Goal: Obtain resource: Download file/media

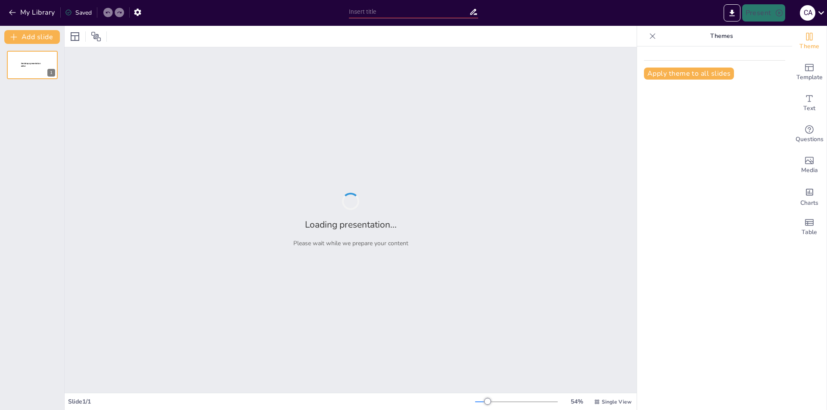
type input "Desafíos Actuales en la Seguridad de Redes y Soluciones Efectivas"
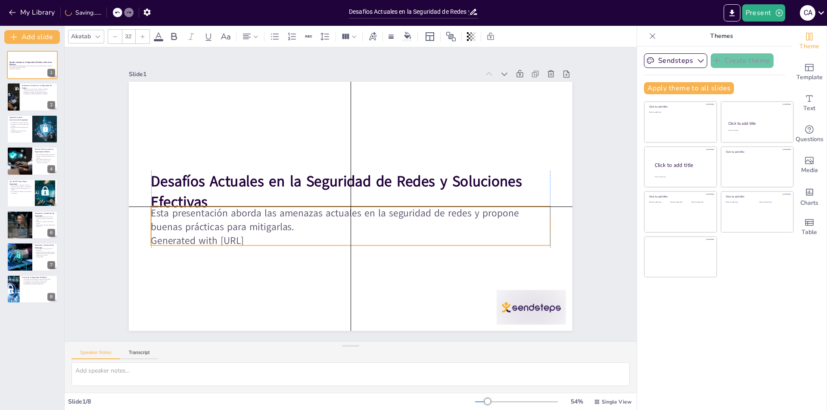
click at [268, 242] on p "Generated with [URL]" at bounding box center [350, 241] width 399 height 14
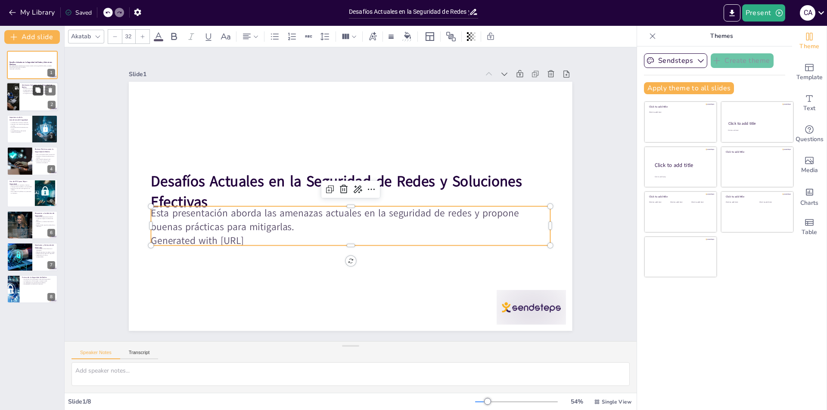
click at [37, 92] on icon at bounding box center [37, 90] width 5 height 5
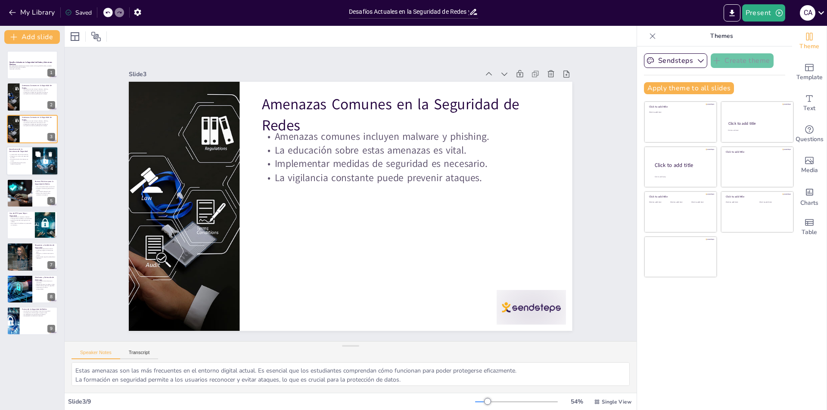
click at [24, 168] on div at bounding box center [32, 160] width 52 height 29
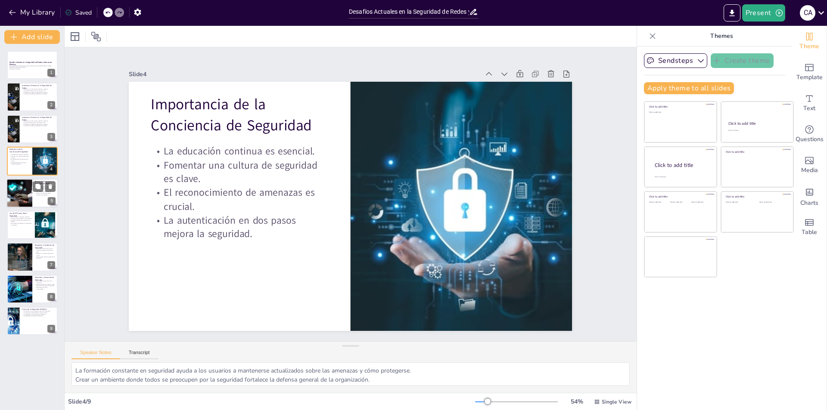
click at [42, 199] on div at bounding box center [32, 193] width 52 height 29
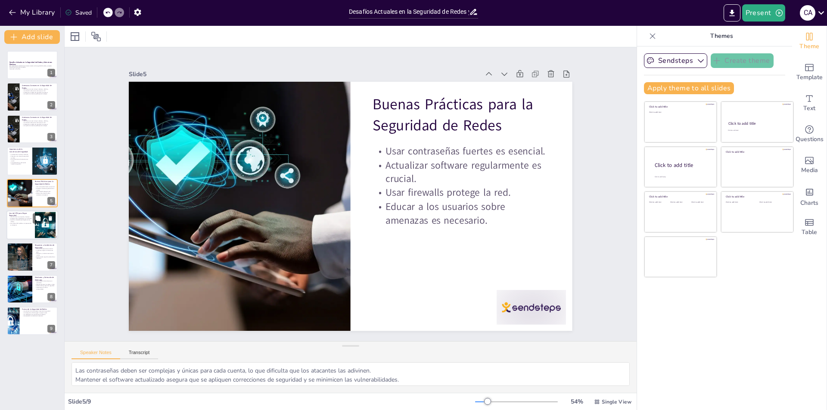
click at [28, 220] on div "Las VPN cifran la conexión a Internet. Proteger datos sensibles es una priorida…" at bounding box center [20, 220] width 23 height 9
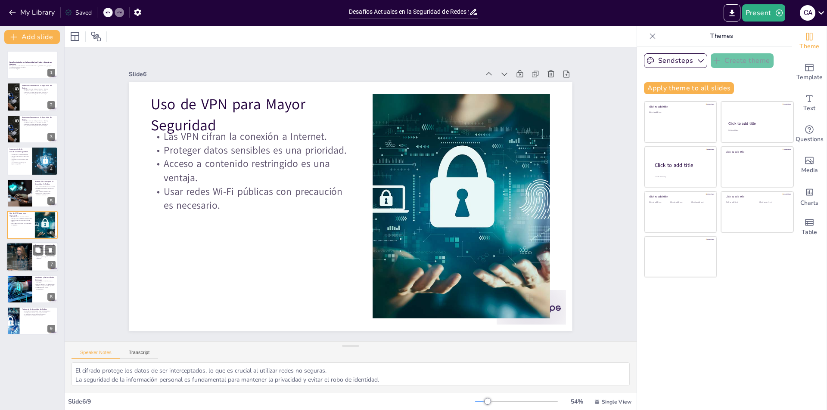
click at [26, 261] on div at bounding box center [20, 257] width 52 height 29
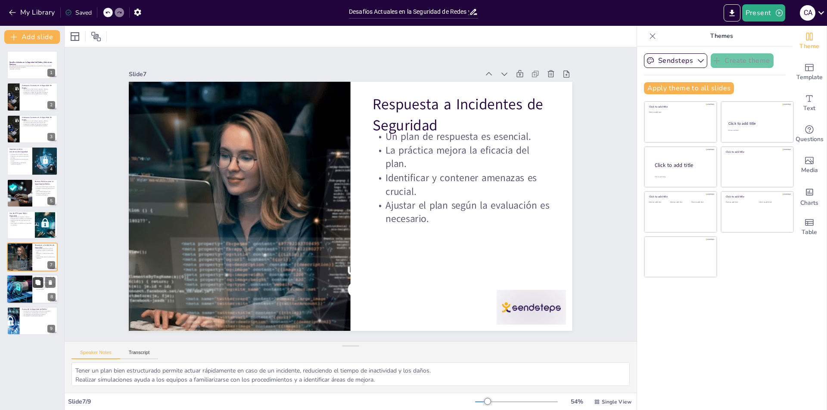
click at [34, 286] on button at bounding box center [38, 282] width 10 height 10
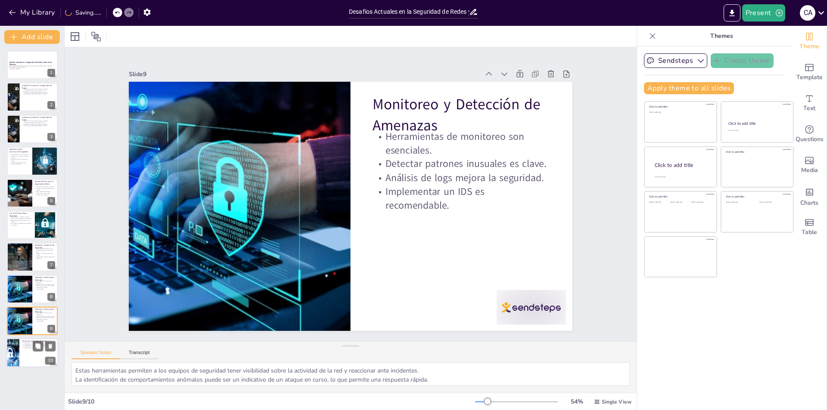
click at [32, 353] on div at bounding box center [32, 353] width 52 height 29
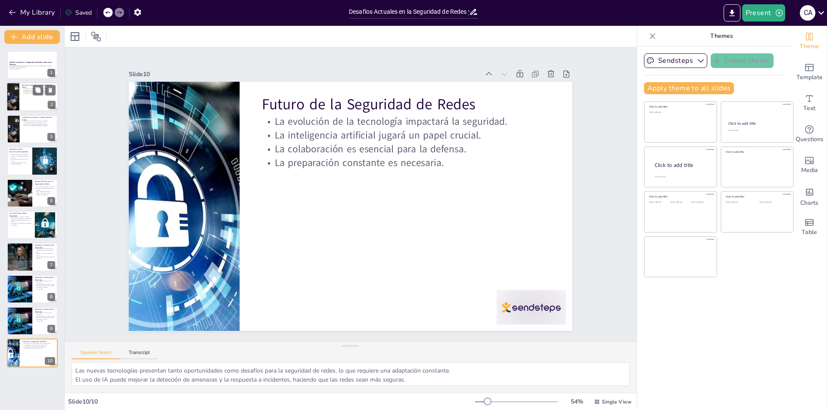
click at [25, 96] on div at bounding box center [32, 97] width 52 height 29
type textarea "Estas amenazas son las más frecuentes en el entorno digital actual. Es esencial…"
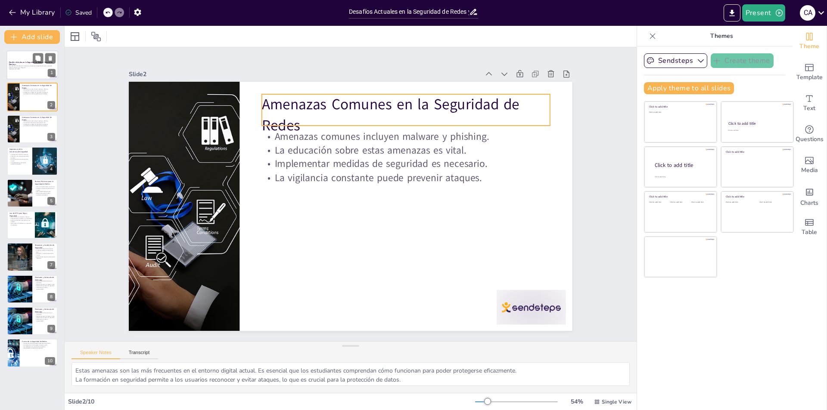
click at [27, 71] on div at bounding box center [32, 64] width 52 height 29
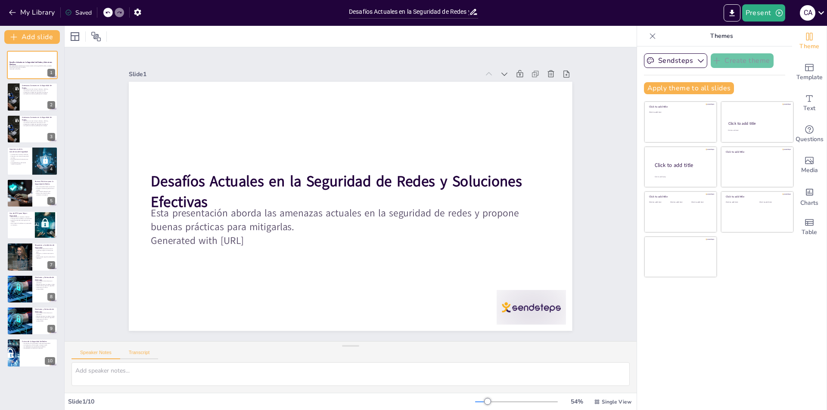
click at [128, 351] on button "Transcript" at bounding box center [139, 354] width 38 height 9
click at [562, 359] on button "Google US English (en-US)" at bounding box center [566, 354] width 86 height 14
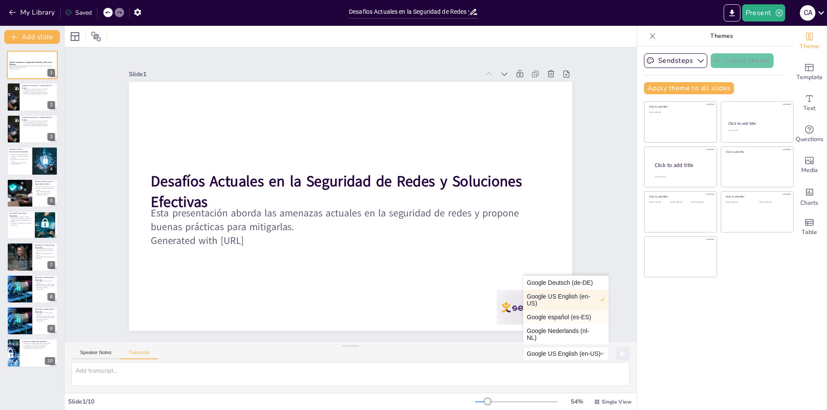
click at [548, 320] on button "Google español (es-ES)" at bounding box center [565, 318] width 85 height 14
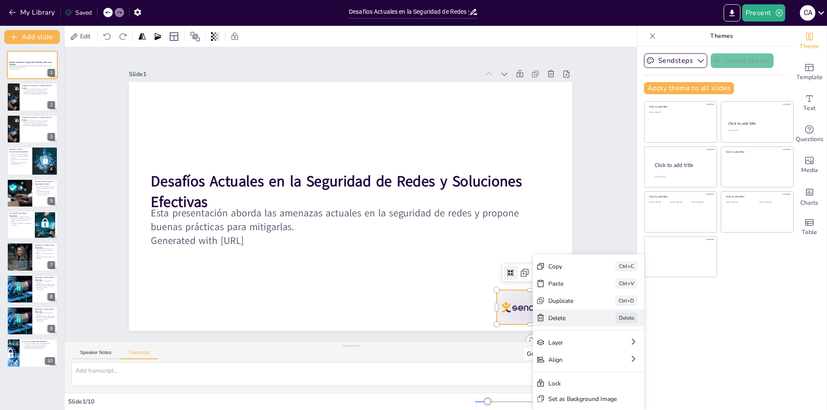
click at [593, 388] on div "Delete" at bounding box center [615, 394] width 44 height 12
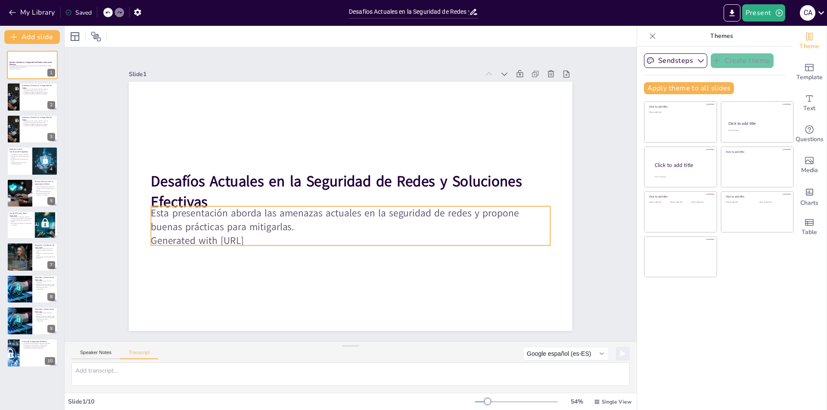
click at [271, 239] on p "Generated with [URL]" at bounding box center [350, 241] width 399 height 14
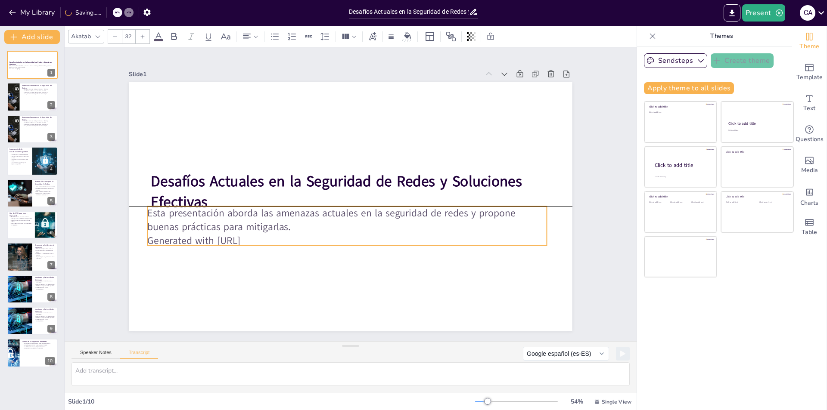
drag, startPoint x: 273, startPoint y: 240, endPoint x: 279, endPoint y: 240, distance: 6.0
click at [270, 243] on p "Generated with [URL]" at bounding box center [328, 235] width 370 height 175
click at [366, 186] on icon at bounding box center [371, 189] width 10 height 10
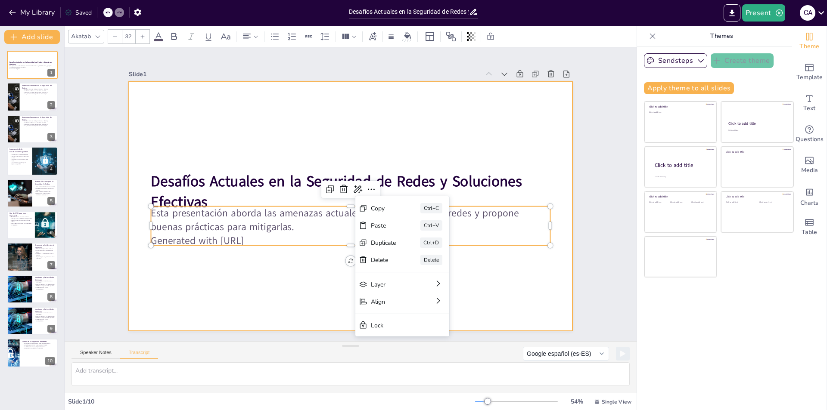
click at [315, 303] on div at bounding box center [350, 206] width 443 height 249
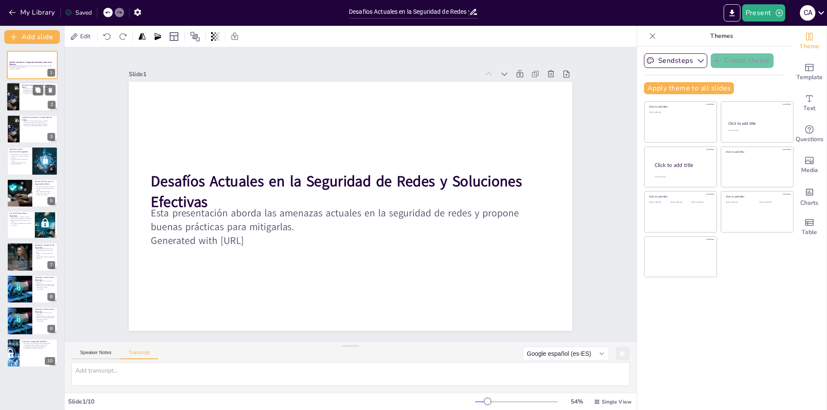
click at [28, 102] on div at bounding box center [32, 97] width 52 height 29
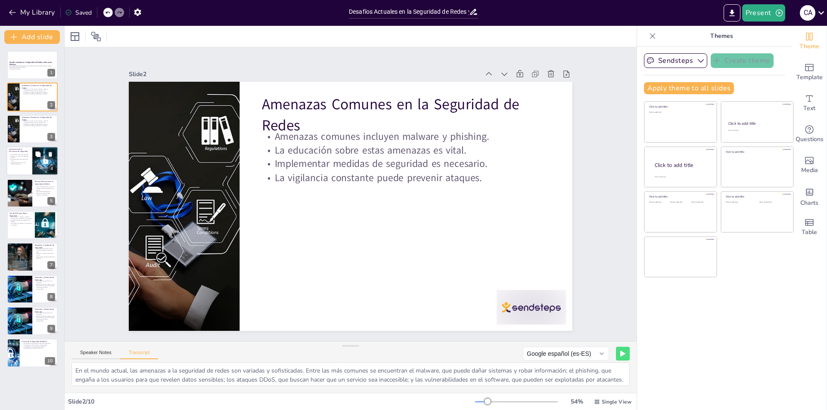
click at [43, 167] on div at bounding box center [45, 160] width 49 height 29
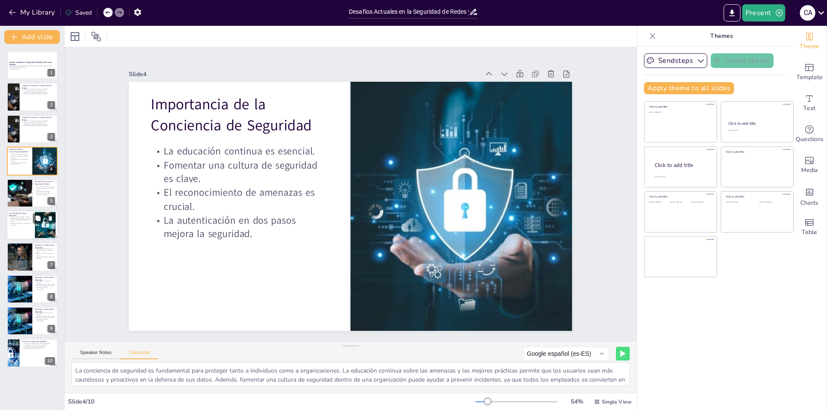
click at [30, 213] on p "Uso de VPN para Mayor Seguridad" at bounding box center [20, 214] width 23 height 5
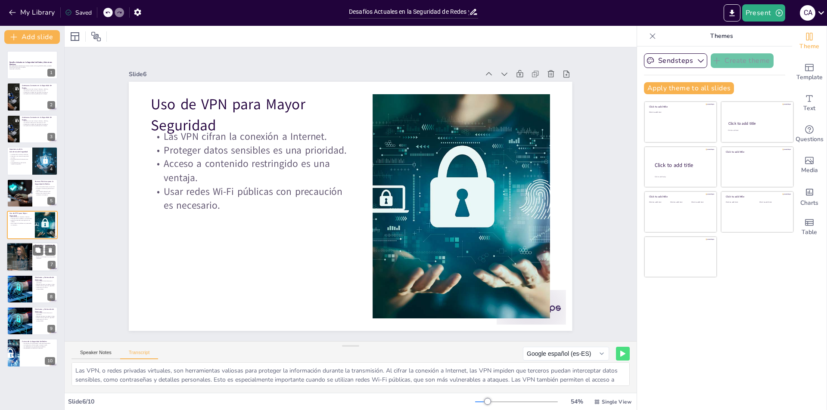
click at [34, 269] on div at bounding box center [32, 257] width 52 height 29
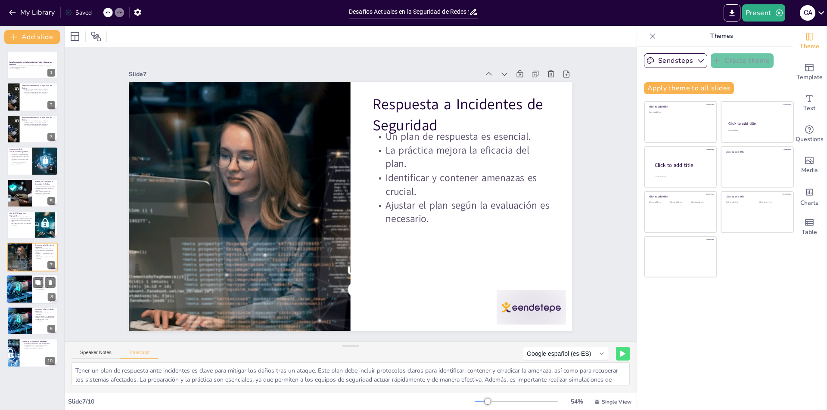
click at [40, 300] on div at bounding box center [32, 289] width 52 height 29
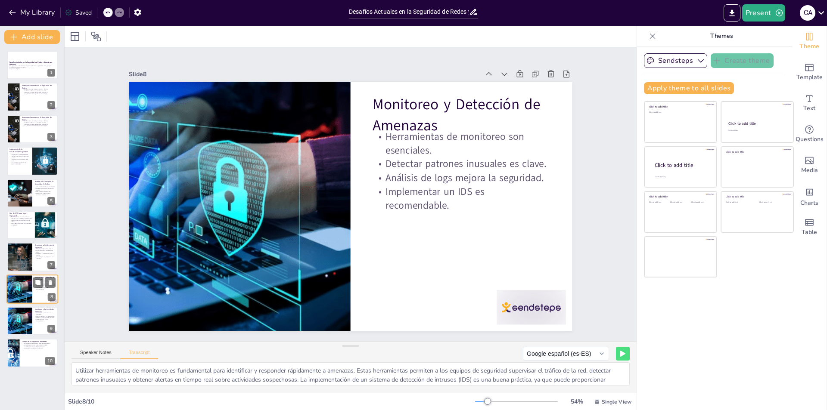
click at [40, 301] on div at bounding box center [32, 289] width 52 height 29
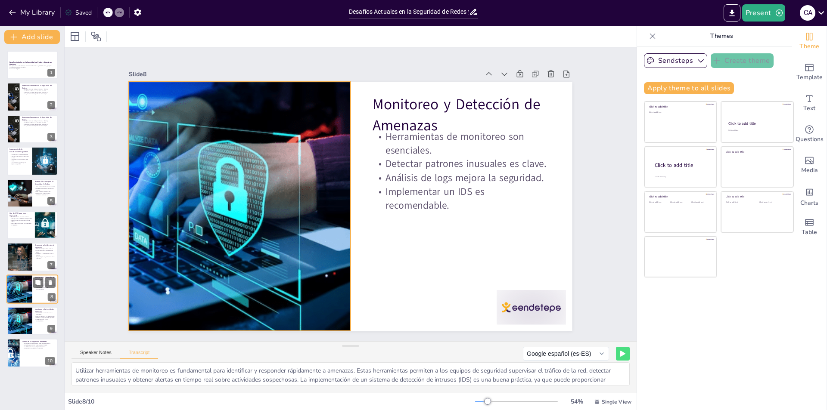
click at [21, 296] on div at bounding box center [20, 289] width 52 height 29
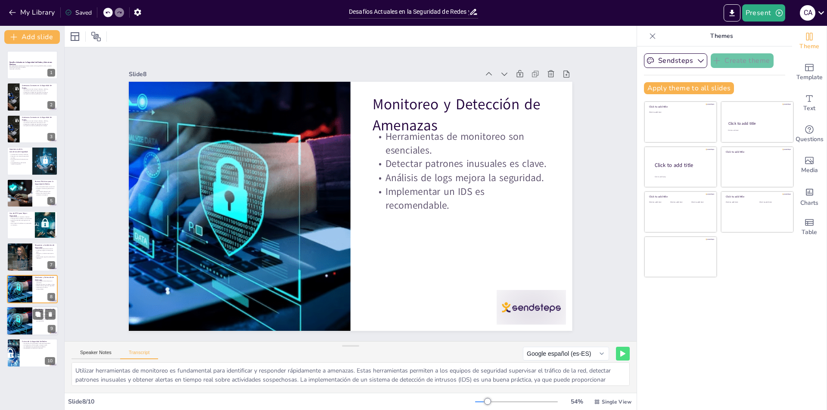
click at [27, 320] on div at bounding box center [20, 321] width 52 height 29
click at [28, 354] on div at bounding box center [32, 353] width 52 height 29
type textarea "La seguridad de redes seguirá evolucionando a medida que surjan nuevas tecnolog…"
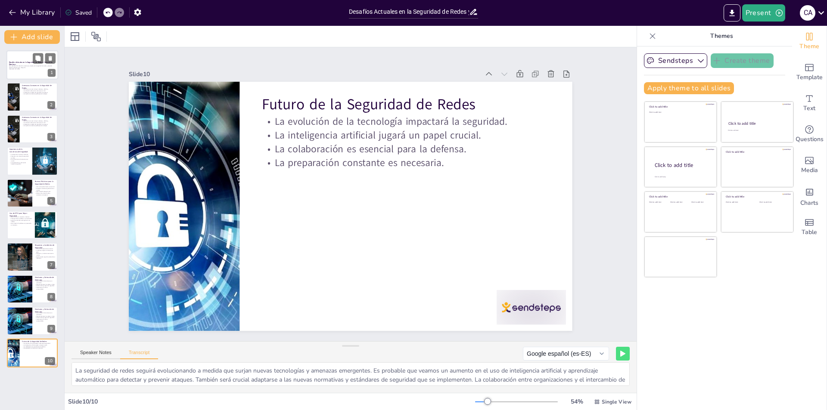
click at [27, 79] on div "Desafíos Actuales en la Seguridad de Redes y Soluciones Efectivas Esta presenta…" at bounding box center [32, 64] width 52 height 29
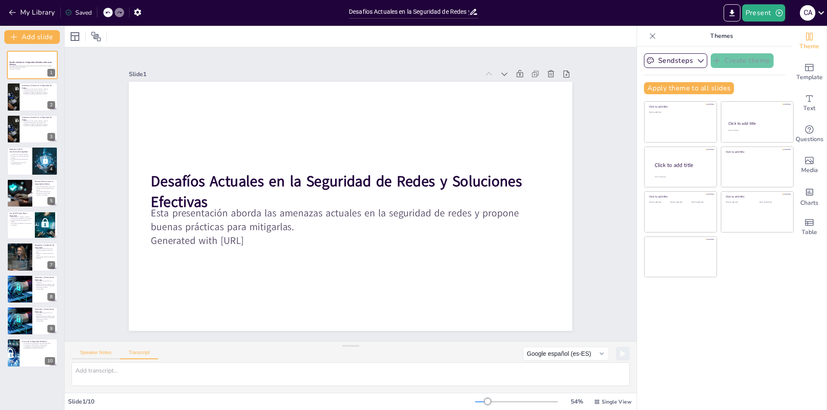
click at [110, 357] on button "Speaker Notes" at bounding box center [95, 354] width 49 height 9
click at [135, 352] on button "Transcript" at bounding box center [139, 354] width 38 height 9
click at [35, 95] on button at bounding box center [38, 90] width 10 height 10
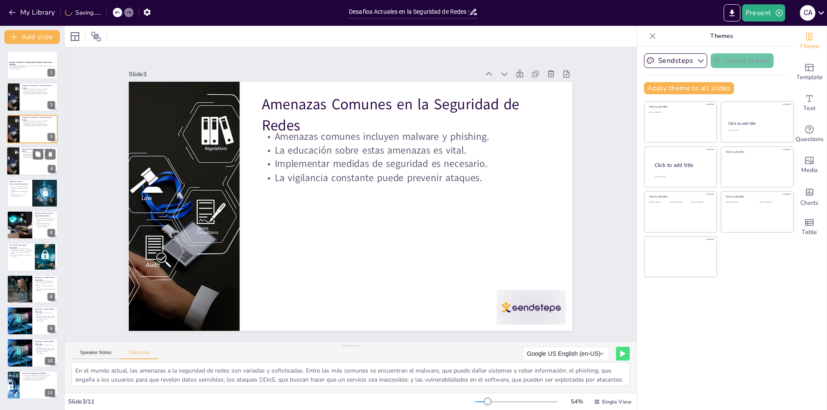
click at [15, 172] on div at bounding box center [12, 160] width 75 height 29
click at [23, 194] on p "La autenticación en dos pasos mejora la seguridad." at bounding box center [19, 195] width 21 height 3
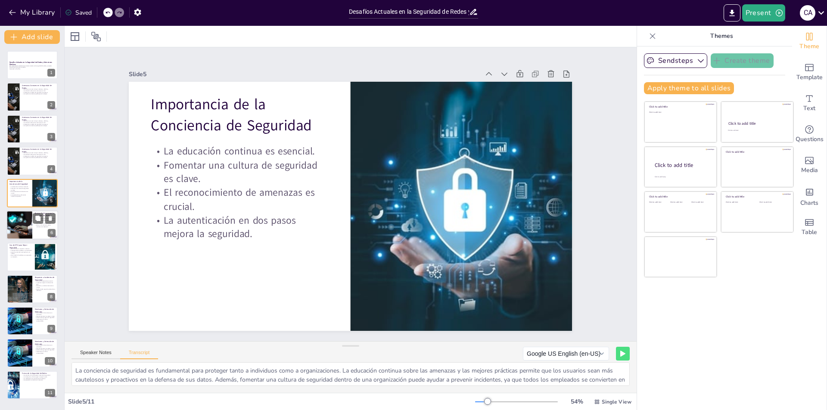
click at [28, 235] on div at bounding box center [19, 225] width 44 height 29
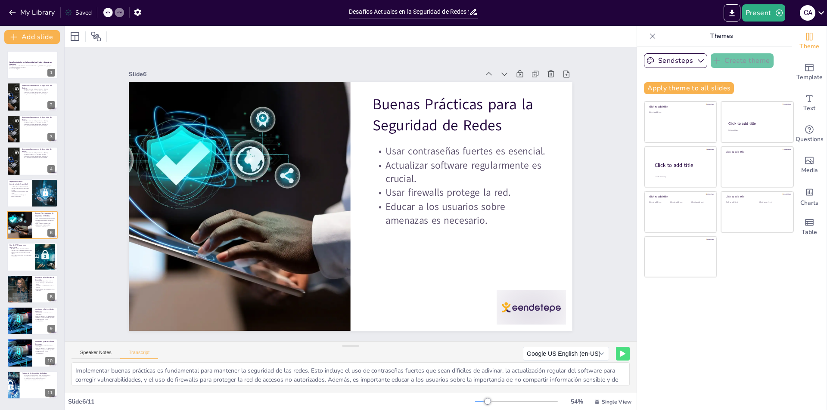
click at [26, 273] on div "Desafíos Actuales en la Seguridad de Redes y Soluciones Efectivas Esta presenta…" at bounding box center [32, 225] width 64 height 349
click at [23, 267] on div at bounding box center [32, 257] width 52 height 29
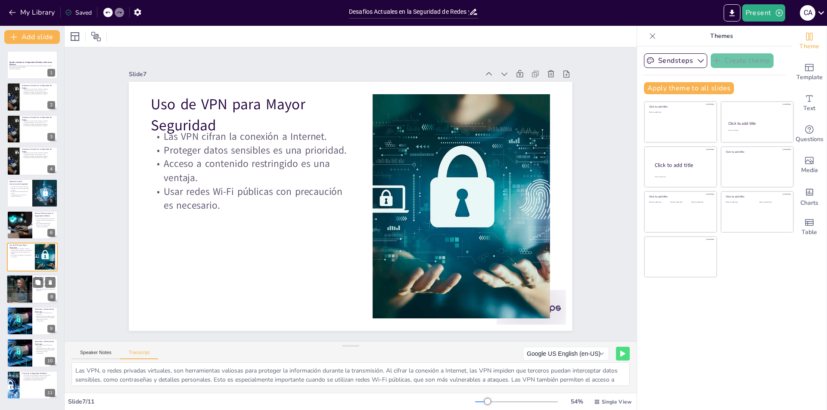
click at [37, 292] on div at bounding box center [32, 289] width 52 height 29
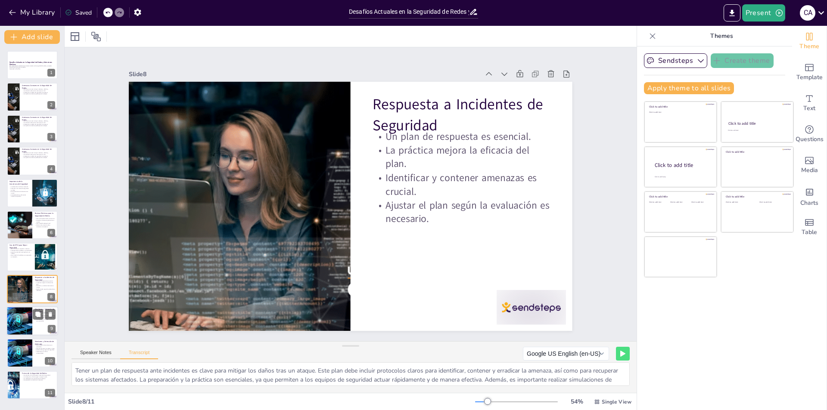
click at [39, 325] on div at bounding box center [32, 321] width 52 height 29
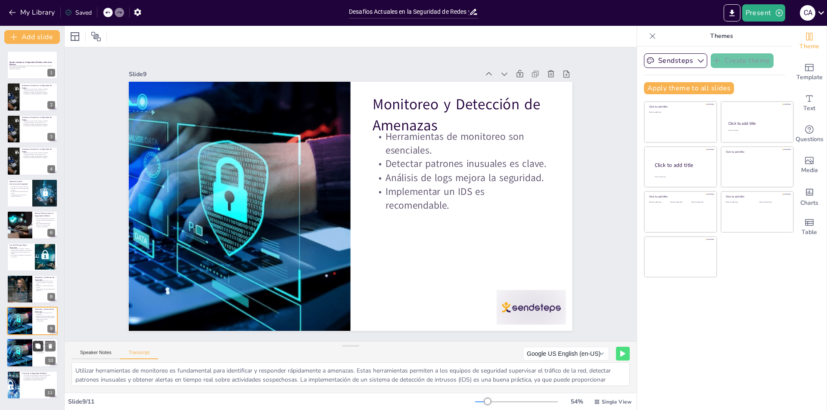
click at [35, 349] on icon at bounding box center [38, 347] width 6 height 6
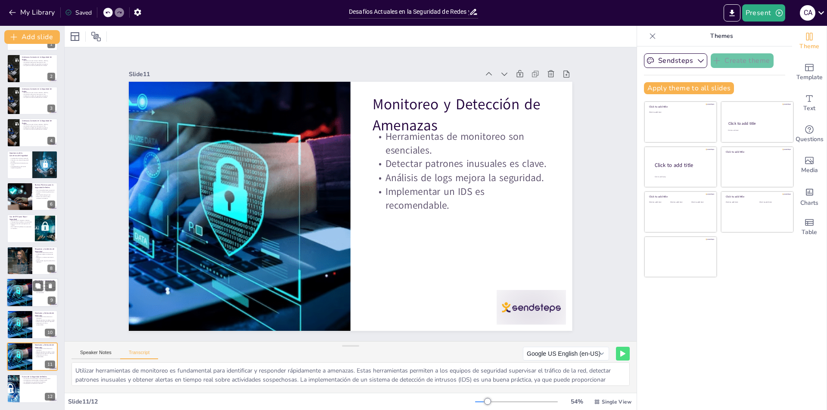
click at [12, 298] on div at bounding box center [20, 292] width 52 height 29
click at [19, 319] on div at bounding box center [20, 325] width 52 height 29
click at [34, 348] on button at bounding box center [38, 350] width 10 height 10
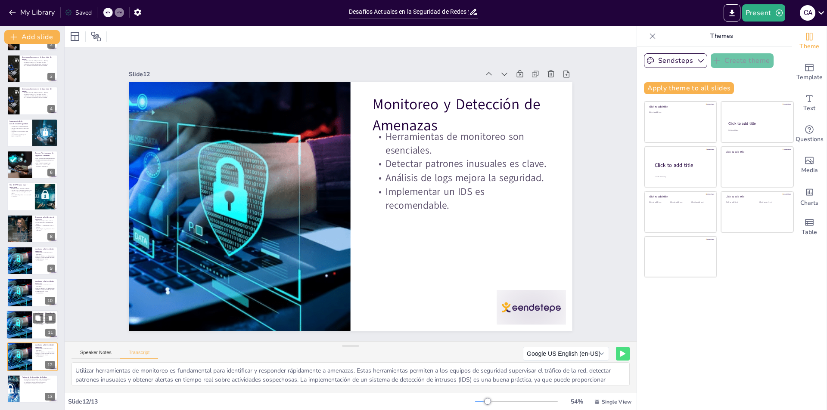
click at [26, 326] on div at bounding box center [20, 325] width 52 height 29
click at [28, 292] on div at bounding box center [20, 293] width 52 height 29
click at [51, 283] on icon at bounding box center [50, 286] width 6 height 6
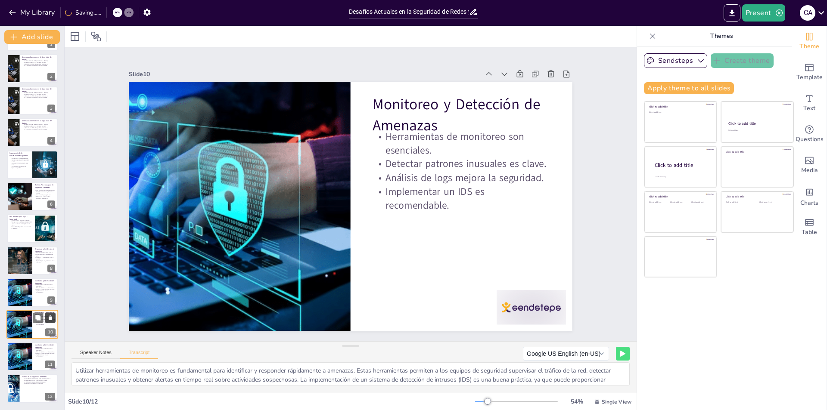
scroll to position [28, 0]
click at [50, 286] on icon at bounding box center [50, 286] width 3 height 5
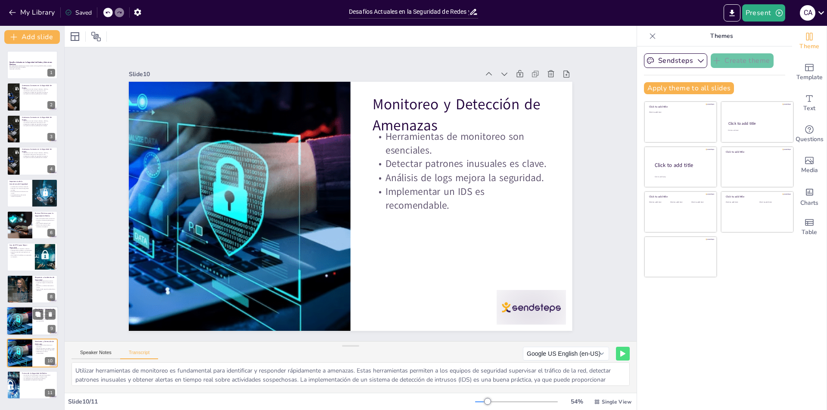
click at [39, 324] on div at bounding box center [32, 321] width 52 height 29
click at [28, 354] on div at bounding box center [20, 353] width 52 height 29
click at [47, 345] on icon at bounding box center [50, 347] width 6 height 6
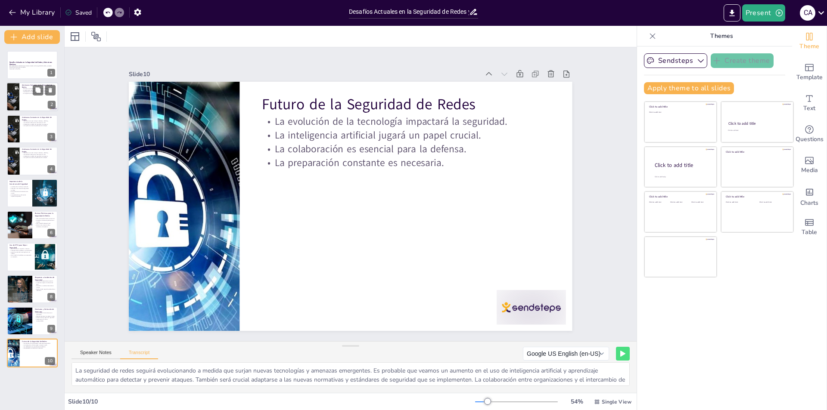
click at [20, 104] on div at bounding box center [32, 97] width 52 height 29
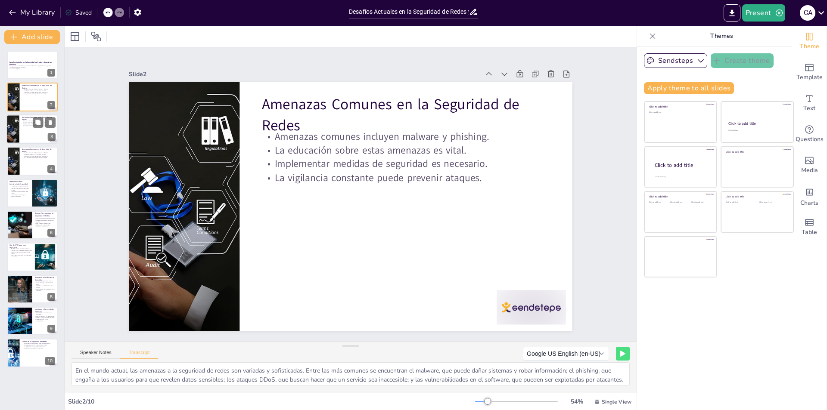
click at [25, 135] on div at bounding box center [32, 129] width 52 height 29
click at [31, 154] on p "La educación sobre estas amenazas es vital." at bounding box center [39, 155] width 34 height 2
click at [52, 154] on icon at bounding box center [50, 155] width 6 height 6
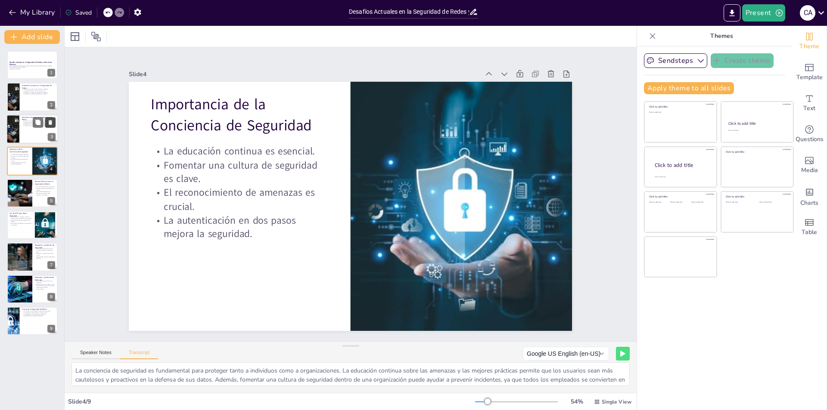
click at [51, 125] on icon at bounding box center [50, 122] width 3 height 5
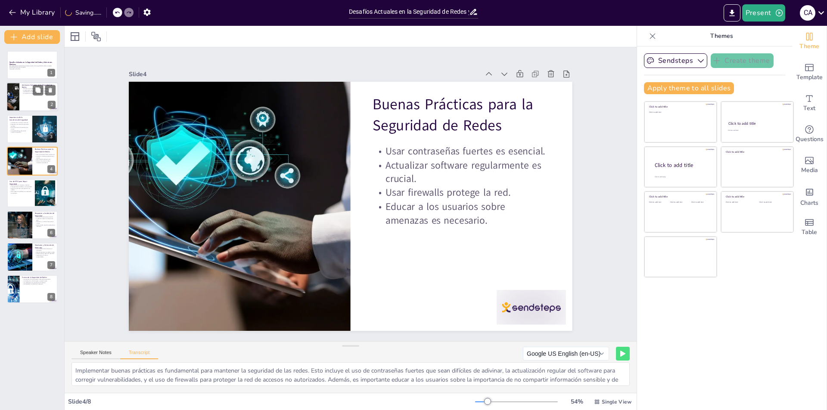
click at [32, 101] on div at bounding box center [32, 97] width 52 height 29
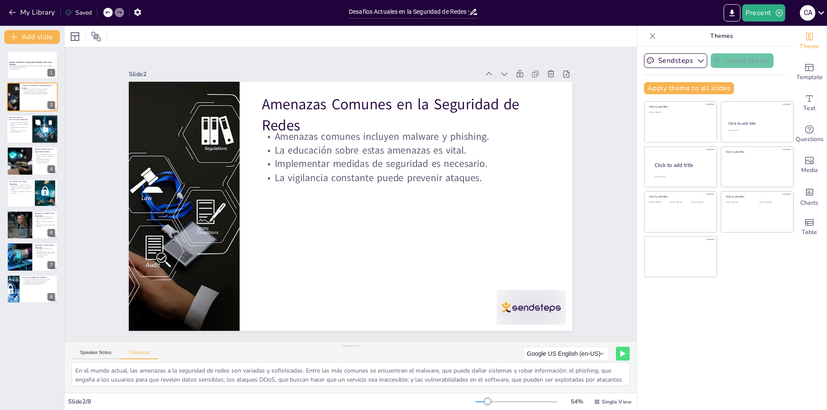
click at [33, 138] on div at bounding box center [45, 129] width 49 height 29
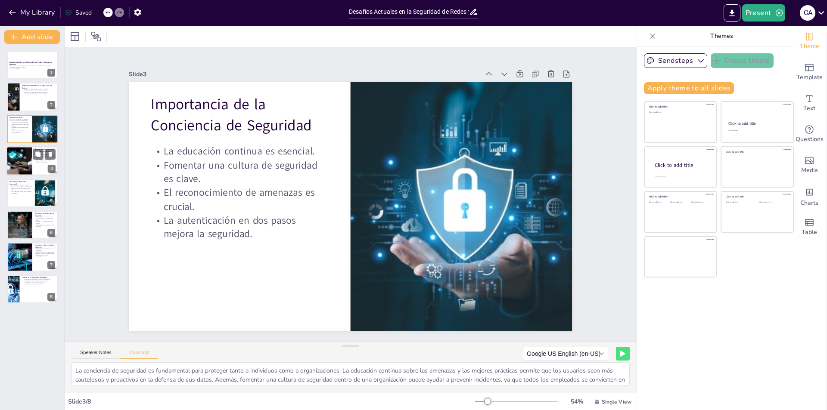
click at [32, 156] on div at bounding box center [19, 160] width 44 height 29
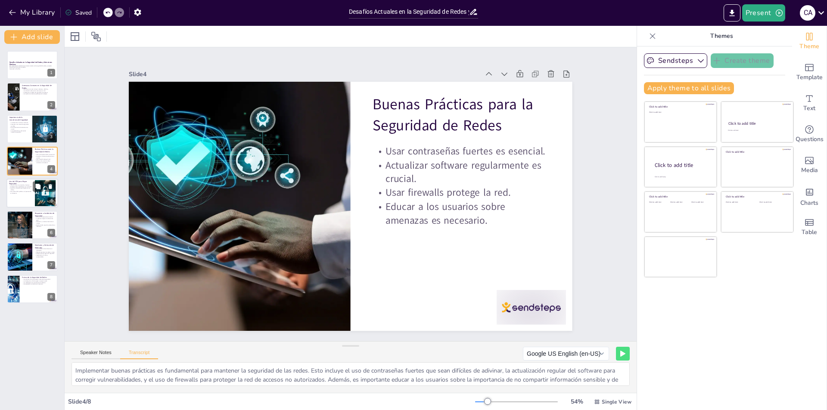
click at [25, 186] on p "Proteger datos sensibles es una prioridad." at bounding box center [20, 187] width 23 height 2
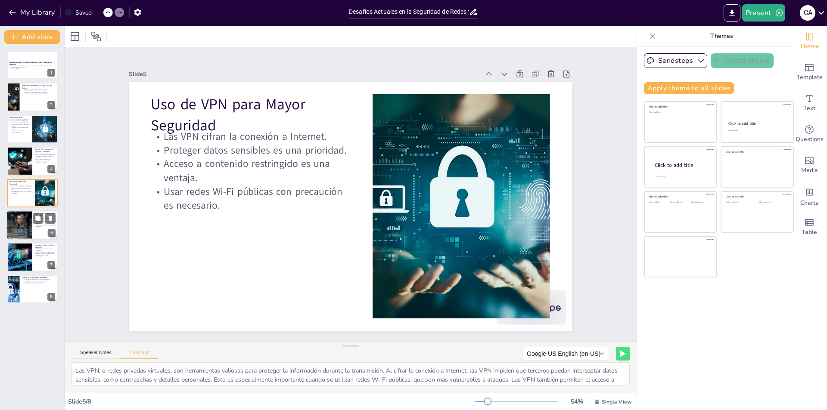
click at [25, 220] on div at bounding box center [20, 225] width 52 height 29
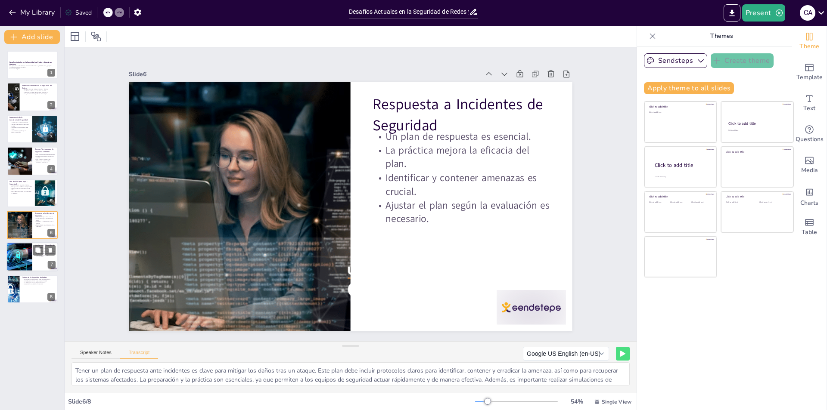
click at [27, 258] on div at bounding box center [20, 257] width 52 height 29
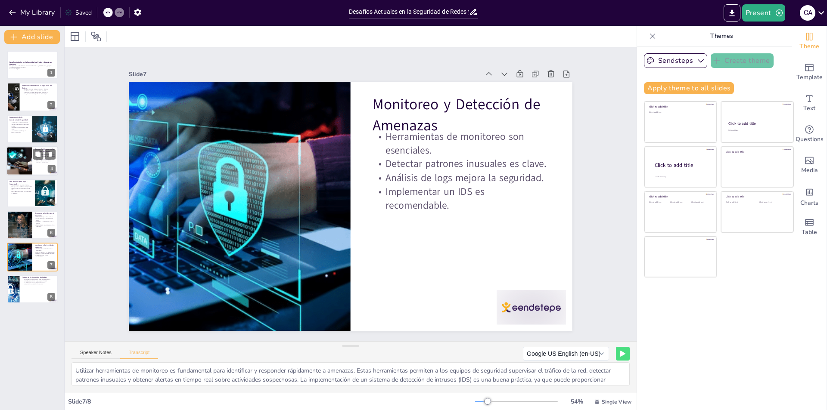
click at [21, 168] on div at bounding box center [19, 160] width 44 height 29
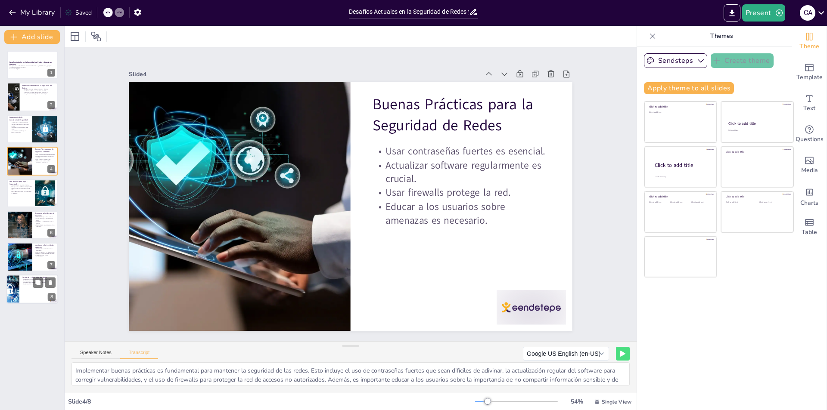
click at [26, 292] on div at bounding box center [32, 289] width 52 height 29
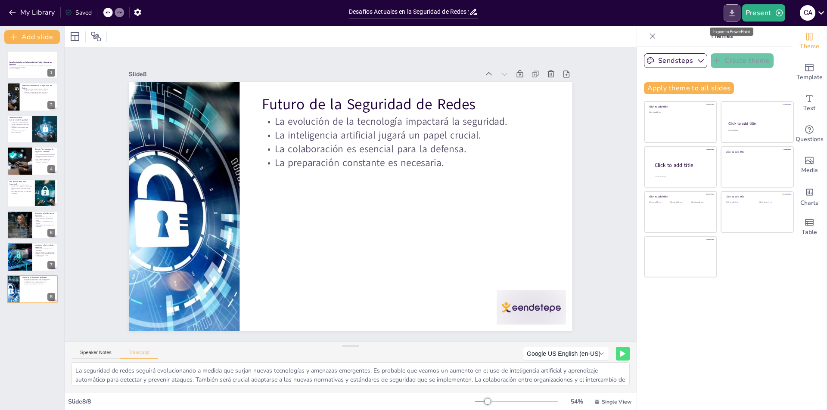
click at [736, 12] on icon "Export to PowerPoint" at bounding box center [731, 13] width 9 height 9
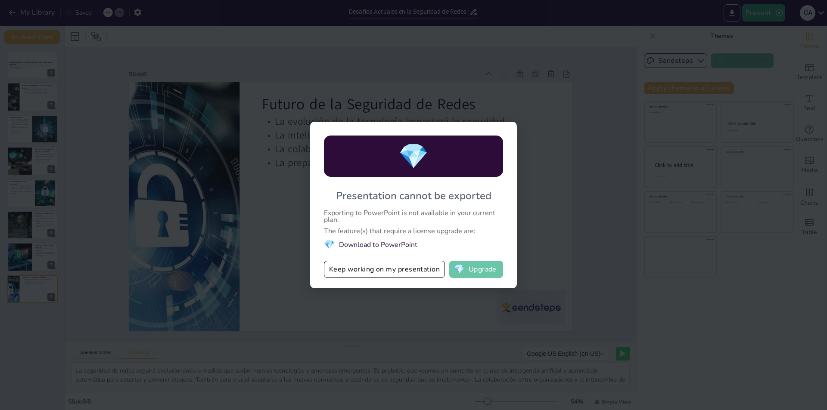
click at [461, 270] on span "💎" at bounding box center [459, 269] width 11 height 9
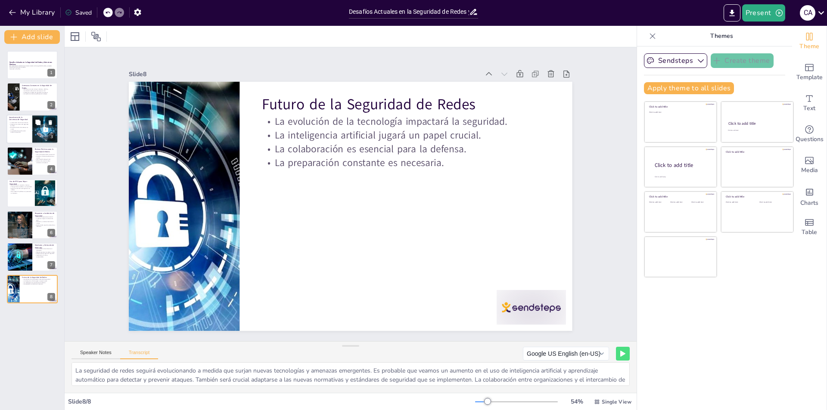
click at [12, 142] on div at bounding box center [32, 129] width 52 height 29
type textarea "La conciencia de seguridad es fundamental para proteger tanto a individuos como…"
